Goal: Complete application form: Complete application form

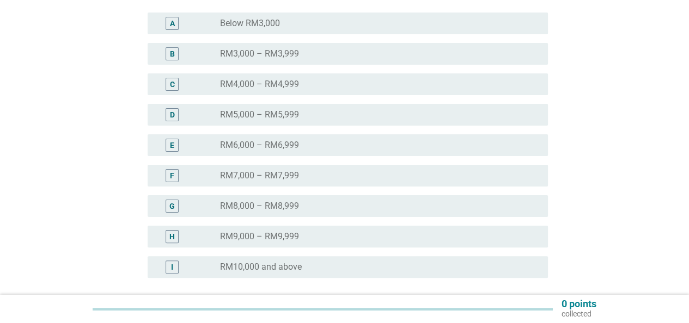
scroll to position [218, 0]
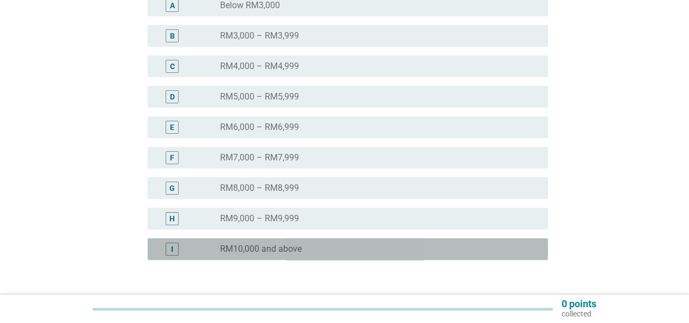
click at [345, 241] on div "I radio_button_unchecked RM10,000 and above" at bounding box center [348, 249] width 400 height 22
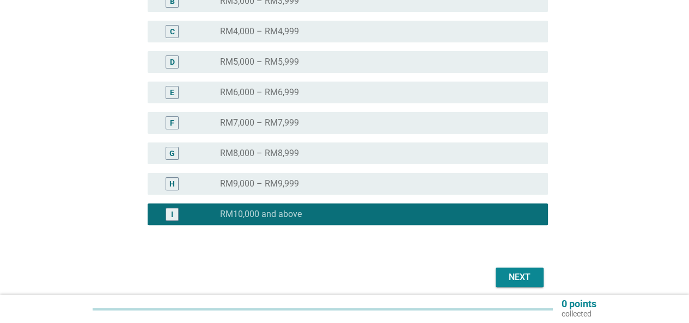
scroll to position [272, 0]
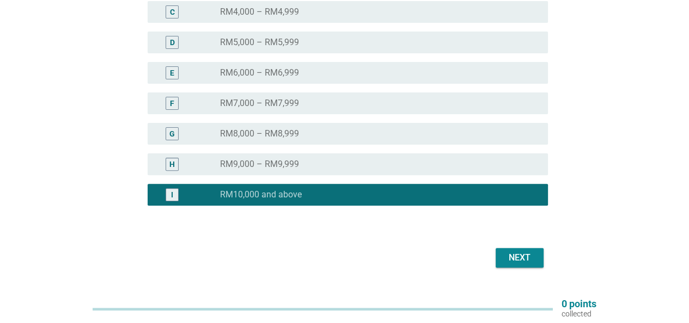
click at [507, 267] on button "Next" at bounding box center [519, 258] width 48 height 20
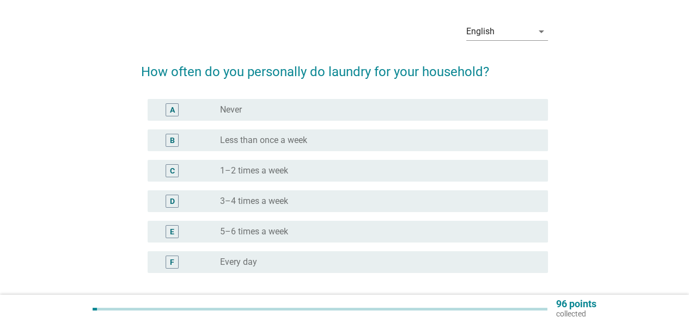
scroll to position [54, 0]
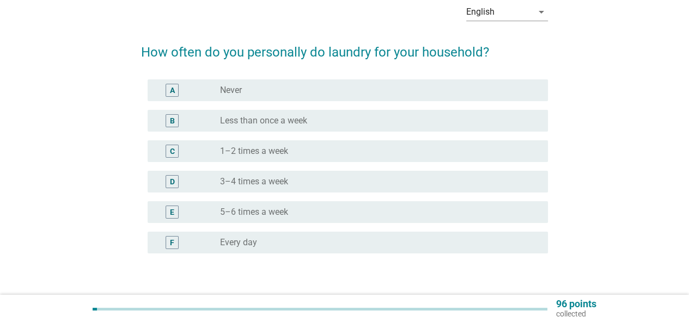
click at [390, 151] on div "radio_button_unchecked 1–2 times a week" at bounding box center [375, 151] width 310 height 11
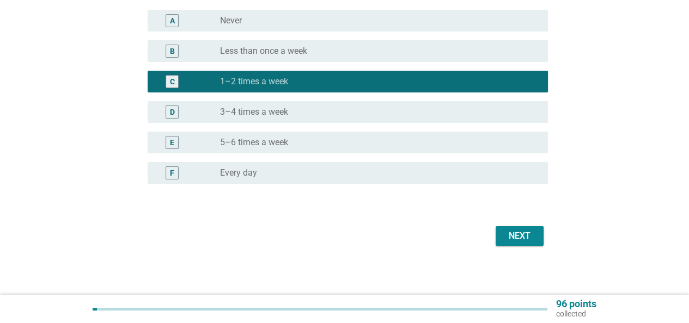
scroll to position [127, 0]
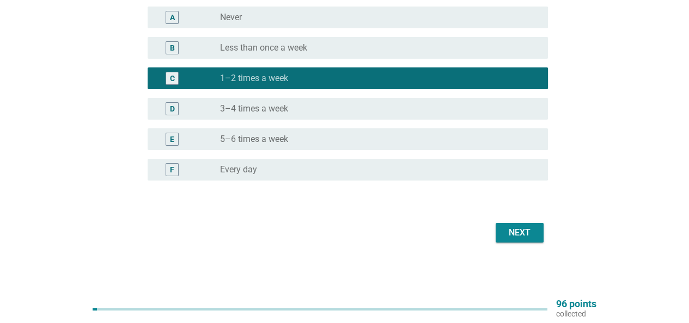
click at [521, 232] on div "Next" at bounding box center [519, 232] width 30 height 13
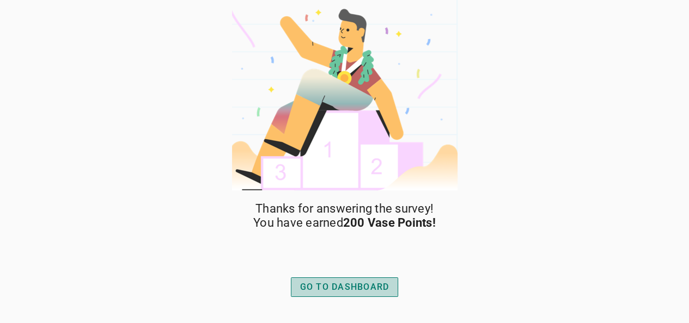
click at [369, 284] on div "GO TO DASHBOARD" at bounding box center [344, 287] width 89 height 13
